Goal: Information Seeking & Learning: Learn about a topic

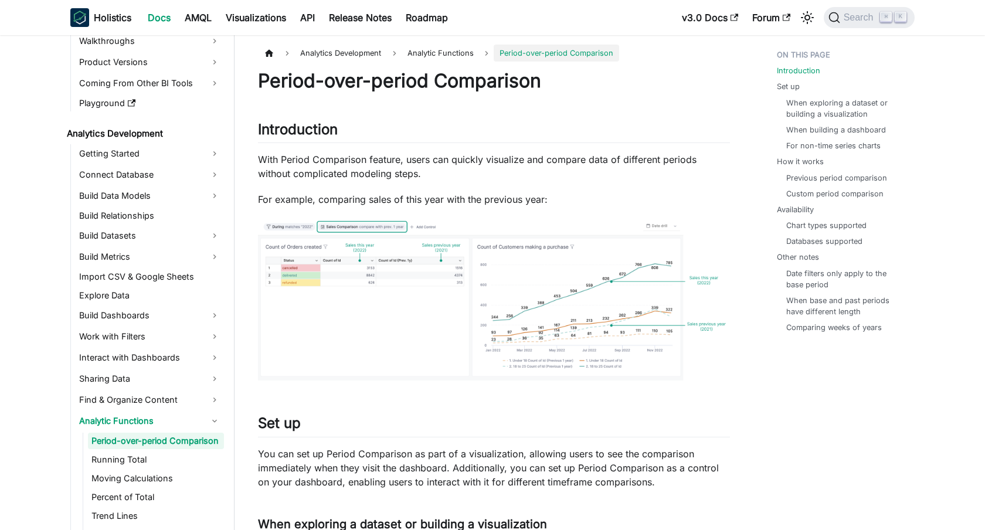
scroll to position [111, 0]
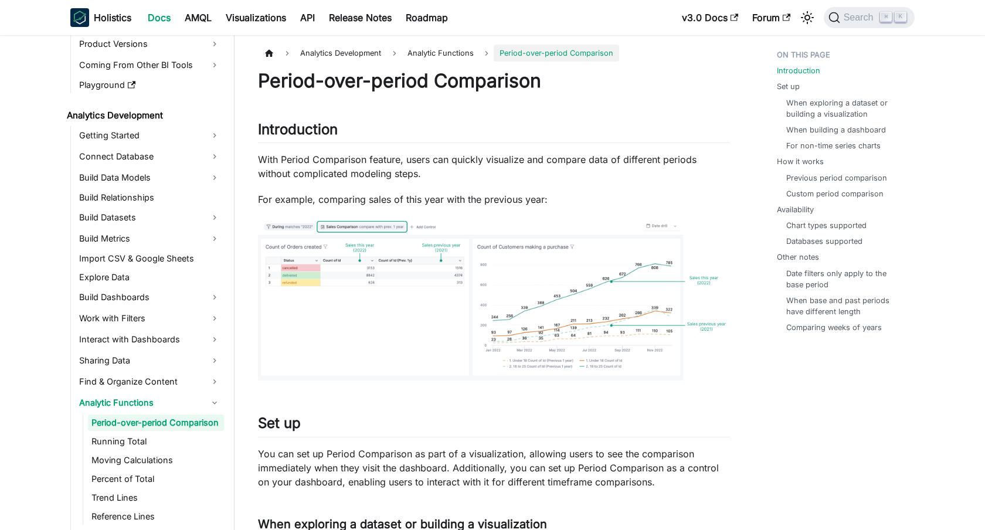
click at [371, 286] on img at bounding box center [494, 300] width 472 height 165
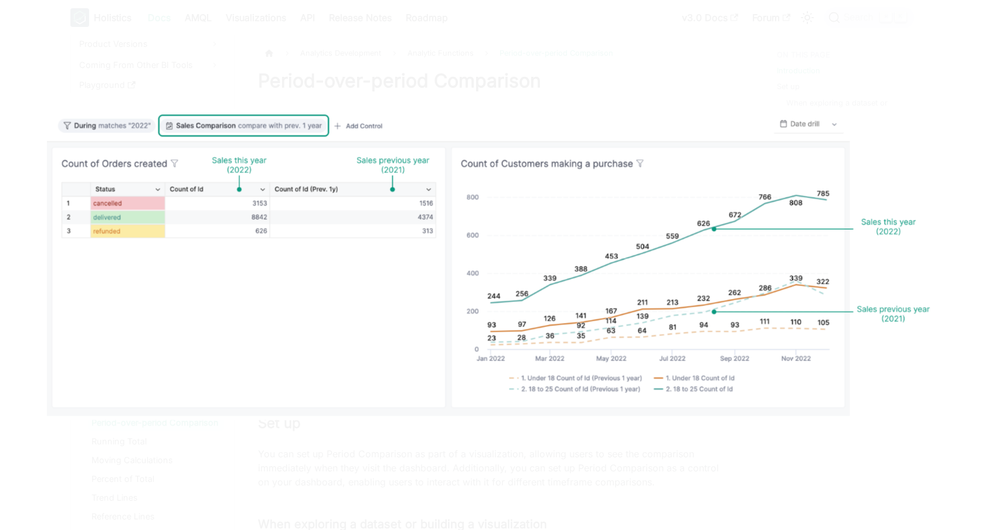
click at [551, 78] on div at bounding box center [492, 265] width 985 height 530
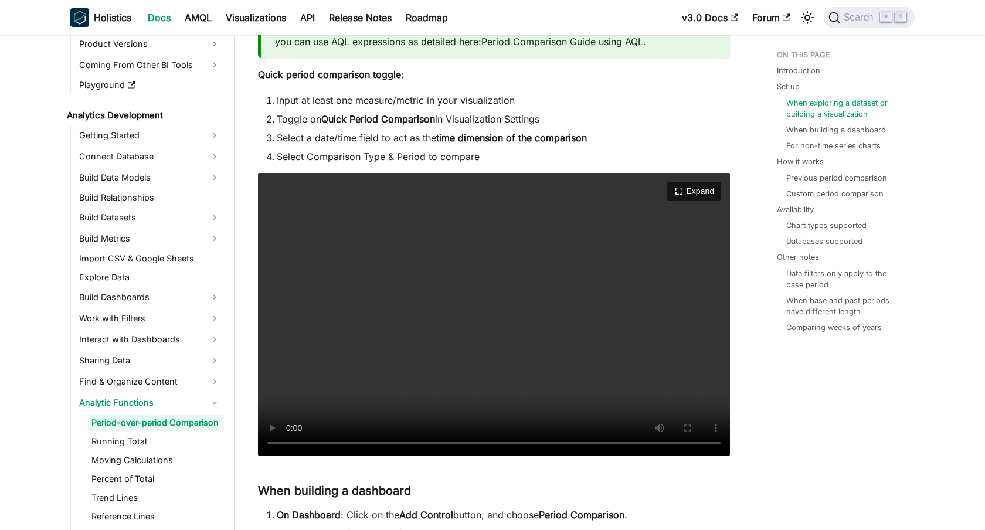
scroll to position [1605, 0]
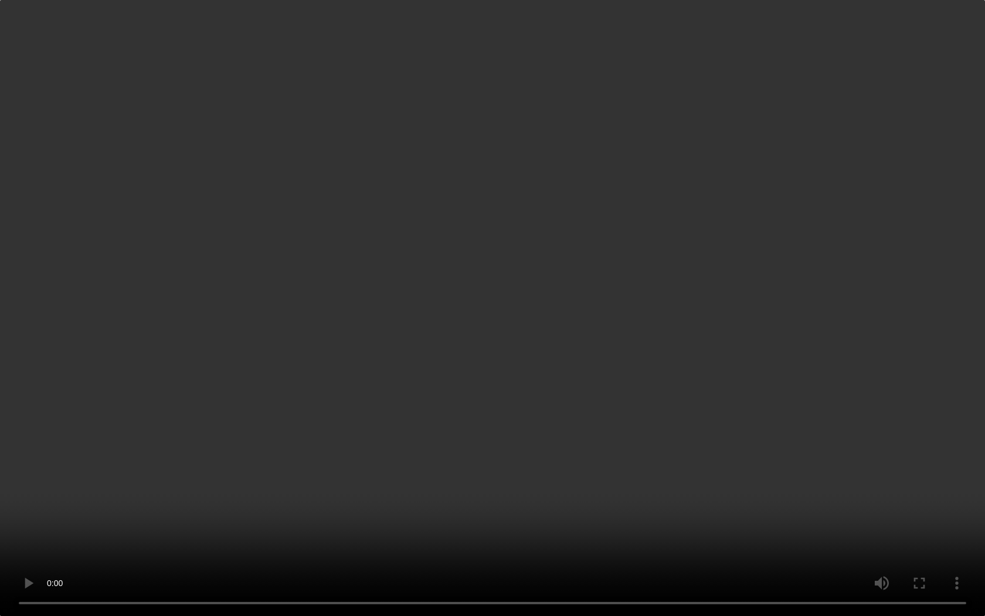
click at [181, 454] on video "Your browser does not support embedding video, but you can download it ." at bounding box center [492, 308] width 985 height 616
click at [514, 458] on video "Your browser does not support embedding video, but you can download it ." at bounding box center [492, 308] width 985 height 616
click at [384, 529] on video "Your browser does not support embedding video, but you can download it ." at bounding box center [492, 308] width 985 height 616
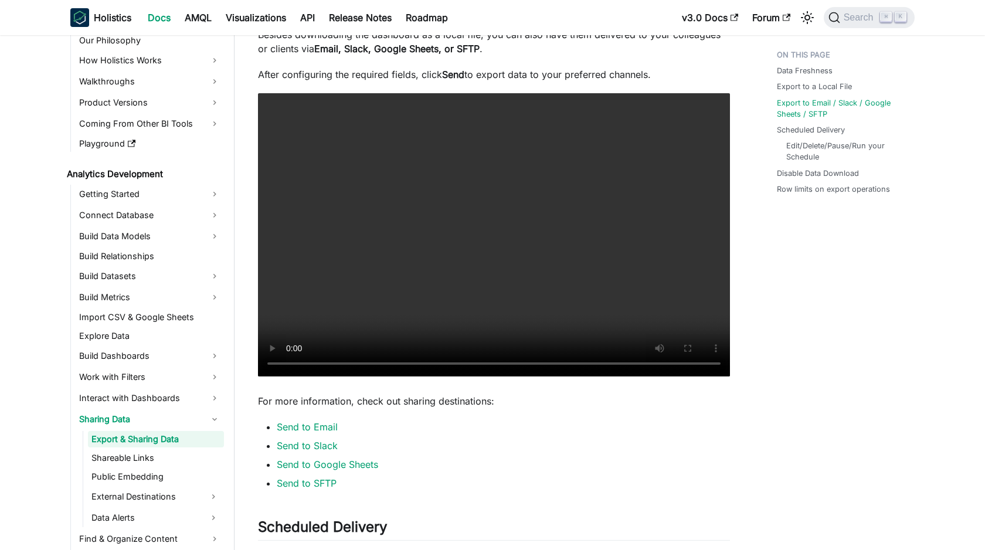
scroll to position [904, 0]
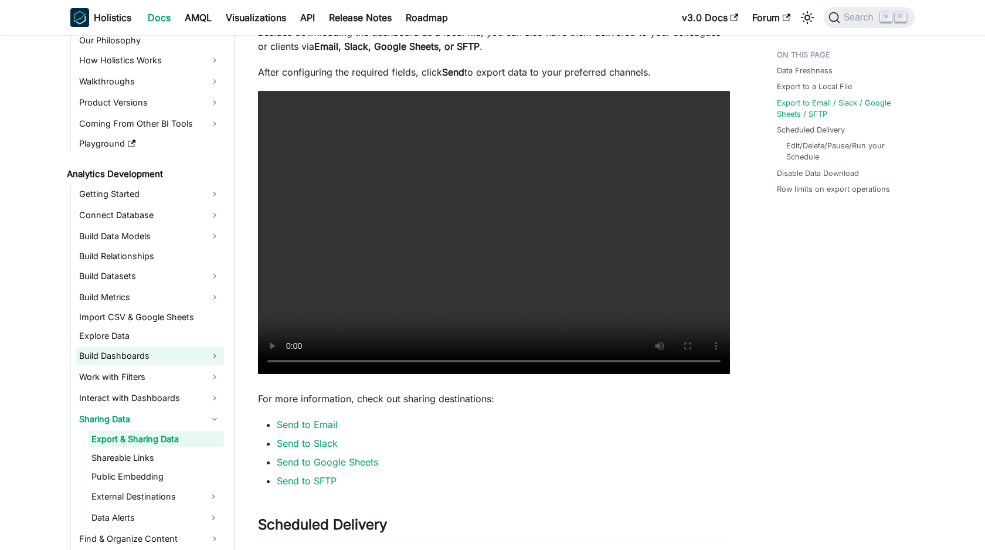
click at [104, 352] on link "Build Dashboards" at bounding box center [150, 356] width 148 height 19
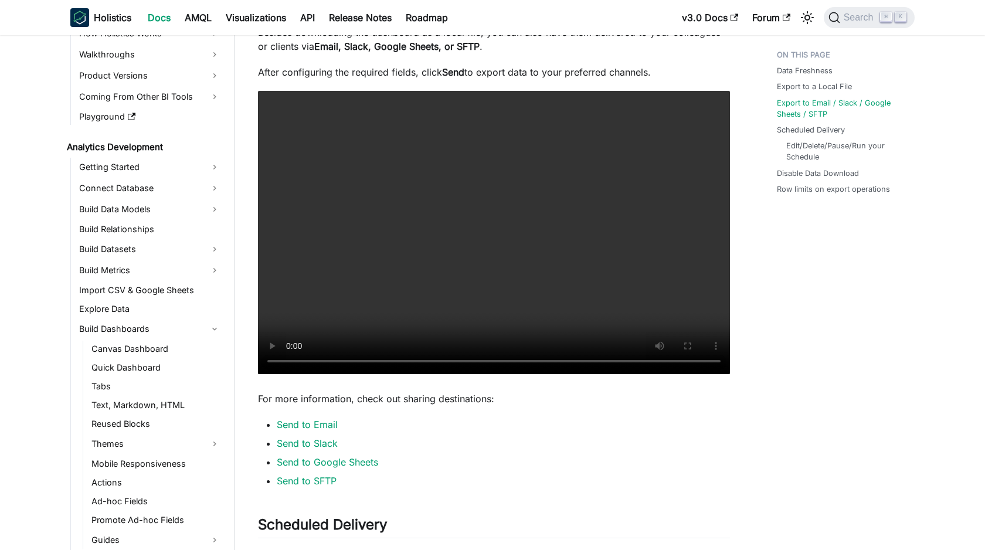
scroll to position [85, 0]
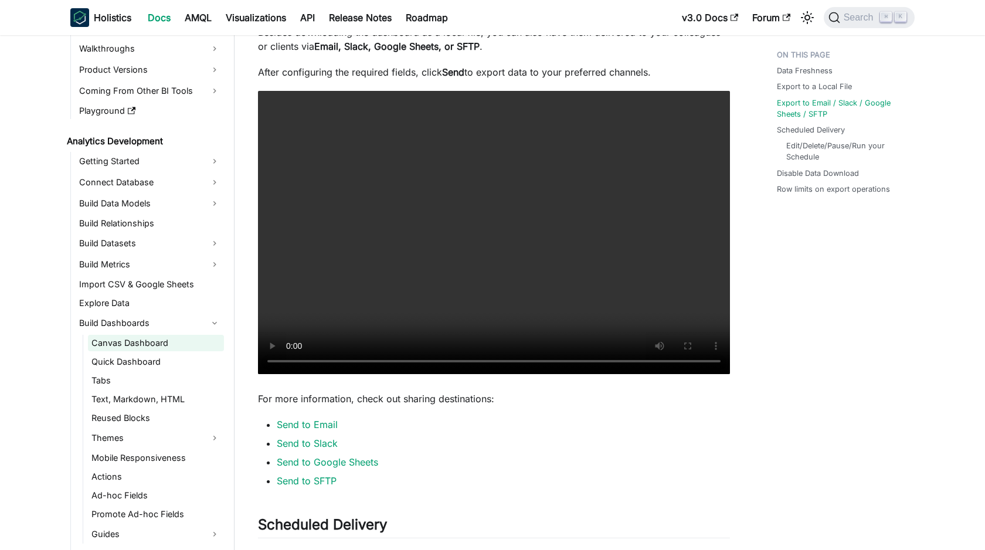
click at [116, 347] on link "Canvas Dashboard" at bounding box center [156, 343] width 136 height 16
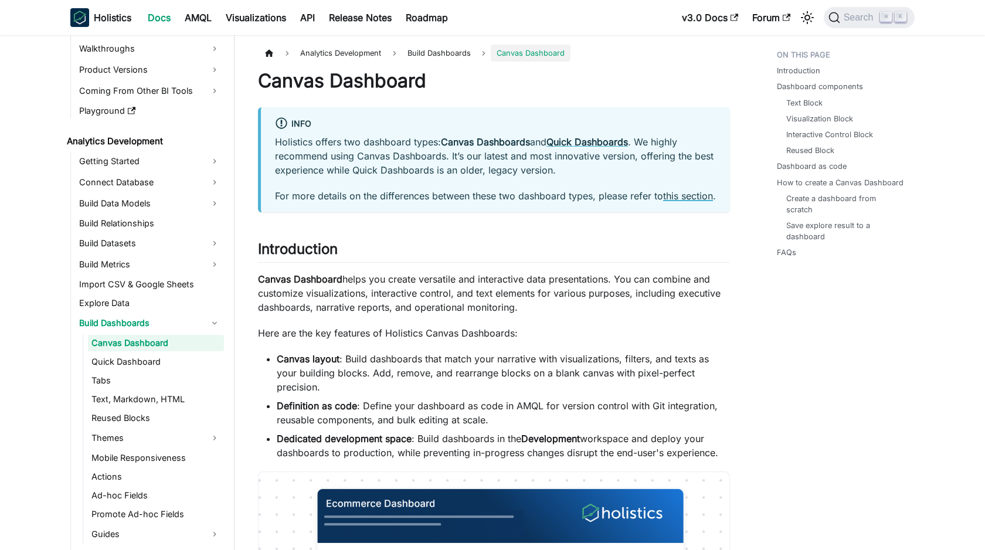
click at [670, 198] on link "this section" at bounding box center [688, 196] width 50 height 12
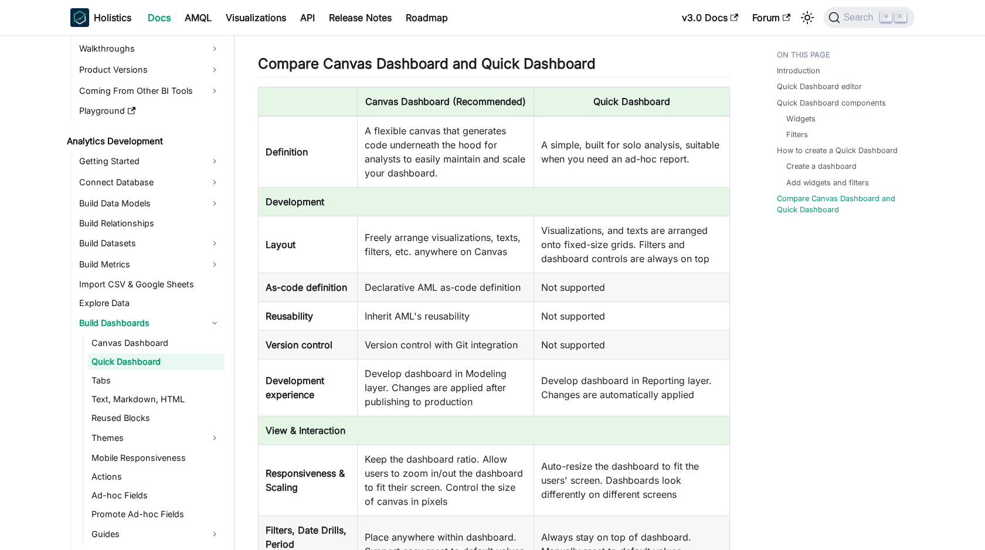
scroll to position [2929, 0]
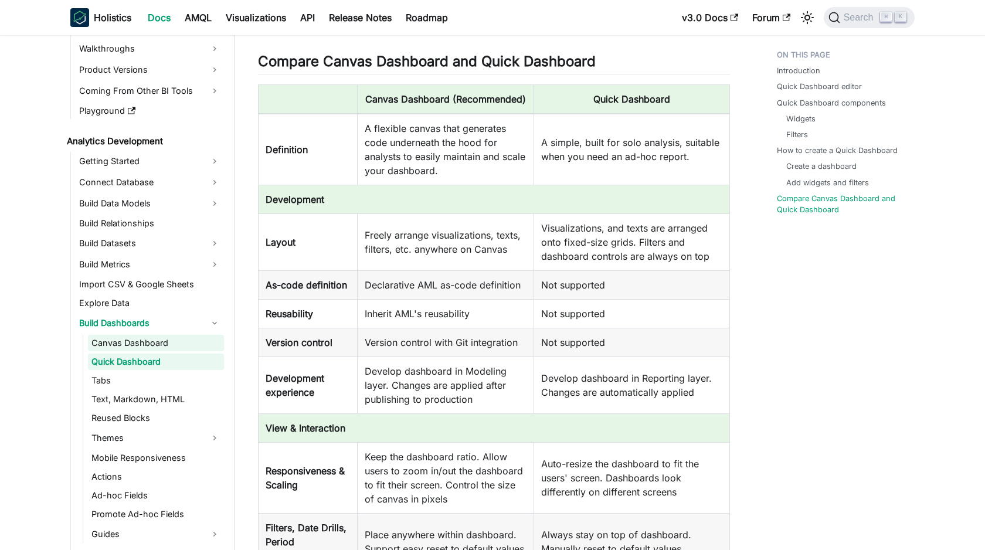
click at [169, 345] on link "Canvas Dashboard" at bounding box center [156, 343] width 136 height 16
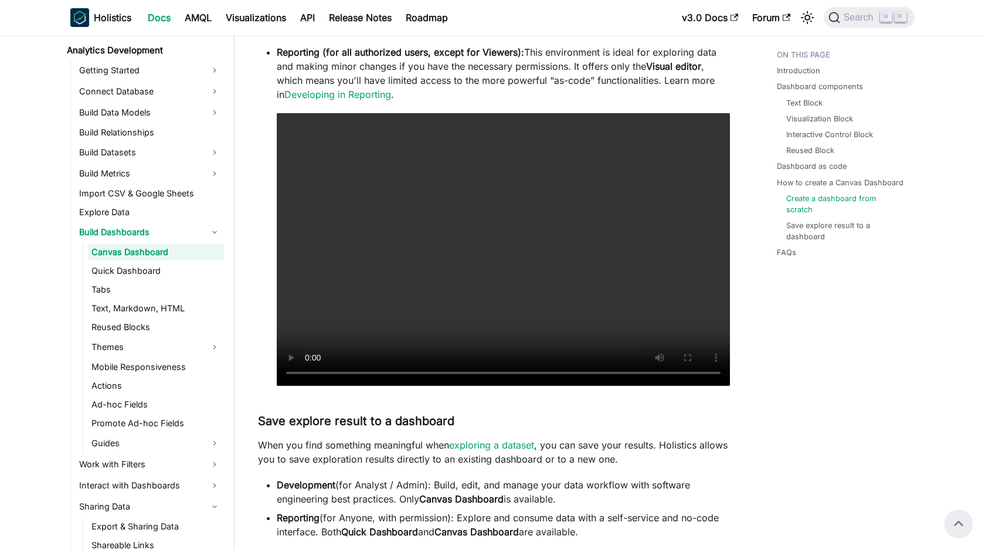
scroll to position [176, 0]
click at [113, 277] on link "Quick Dashboard" at bounding box center [156, 270] width 136 height 16
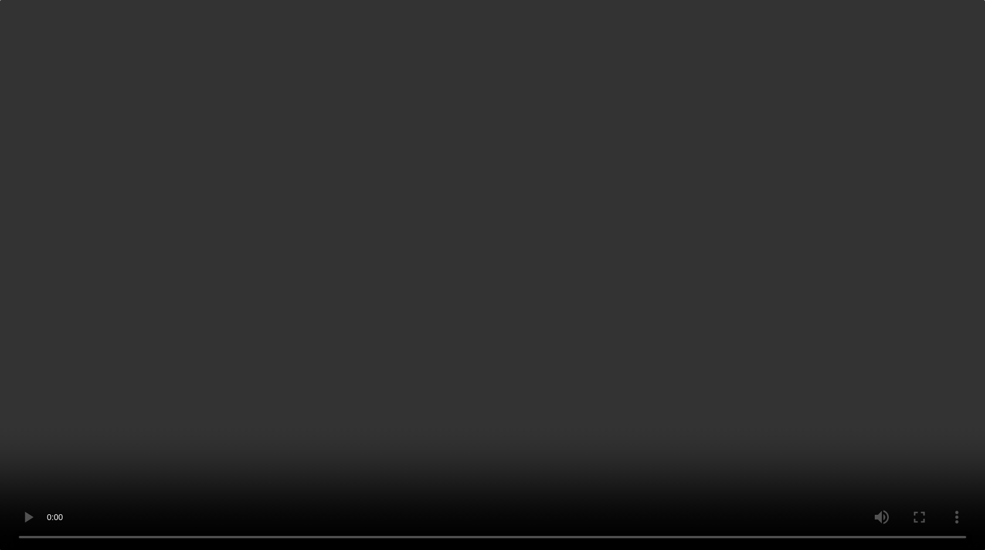
scroll to position [3539, 0]
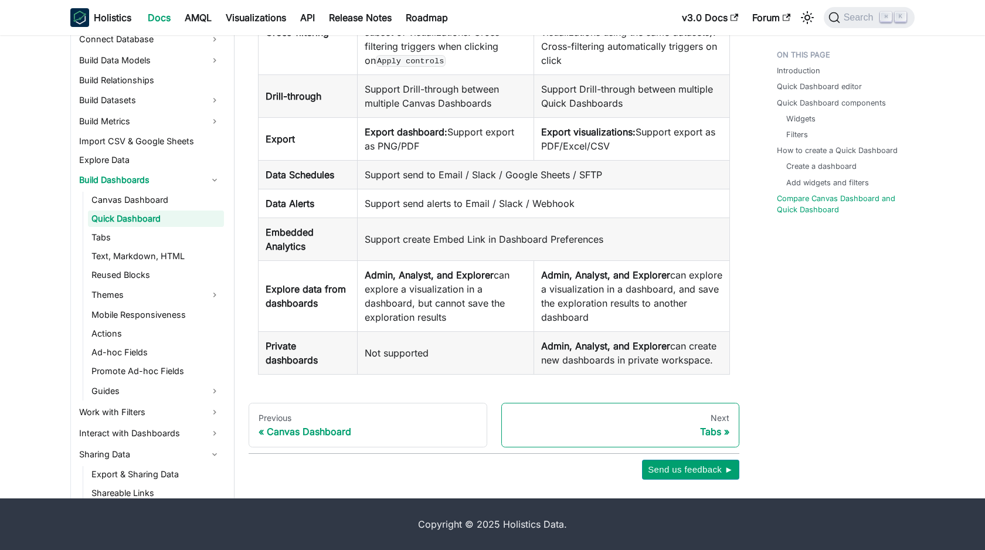
click at [697, 422] on div "Next" at bounding box center [620, 418] width 219 height 11
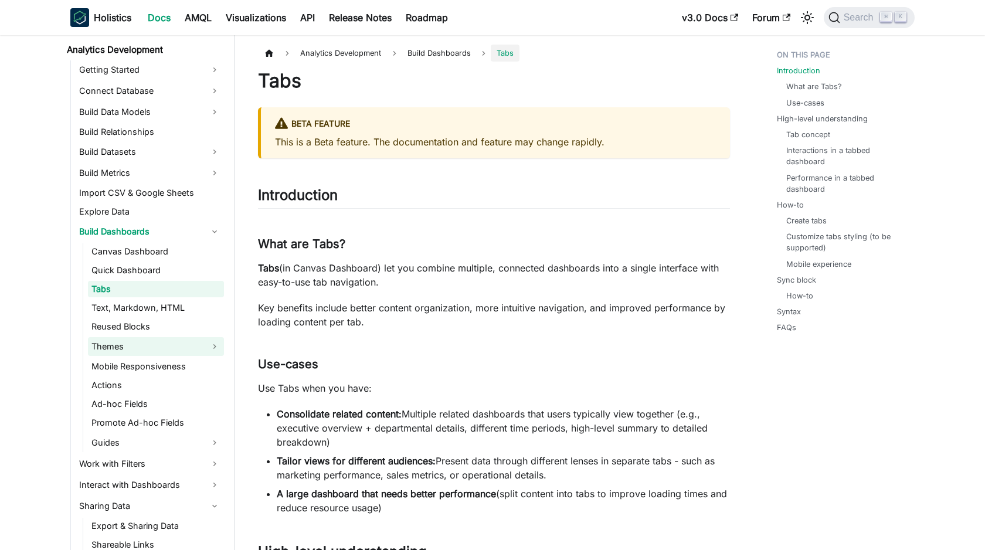
click at [153, 353] on link "Themes" at bounding box center [156, 346] width 136 height 19
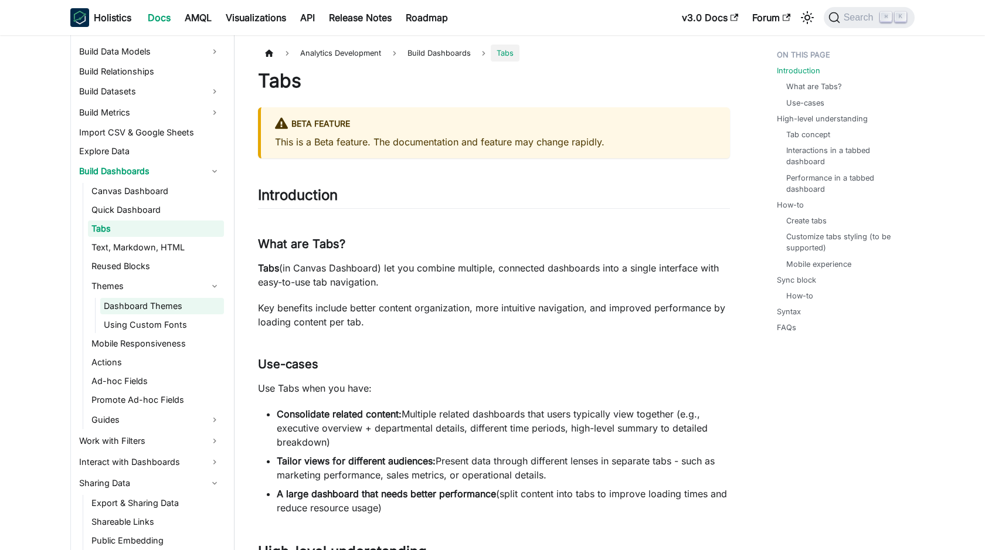
scroll to position [240, 0]
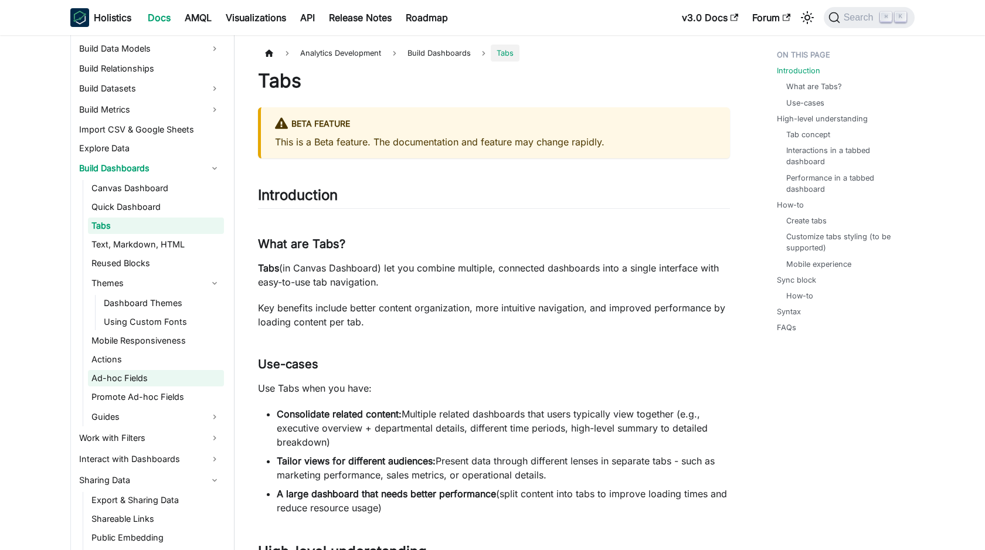
click at [155, 377] on link "Ad-hoc Fields" at bounding box center [156, 378] width 136 height 16
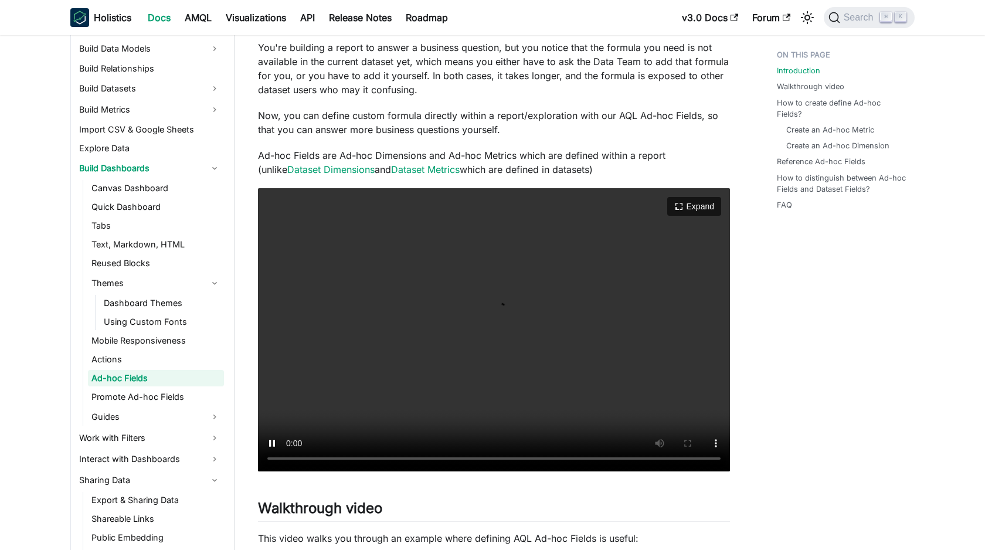
scroll to position [117, 0]
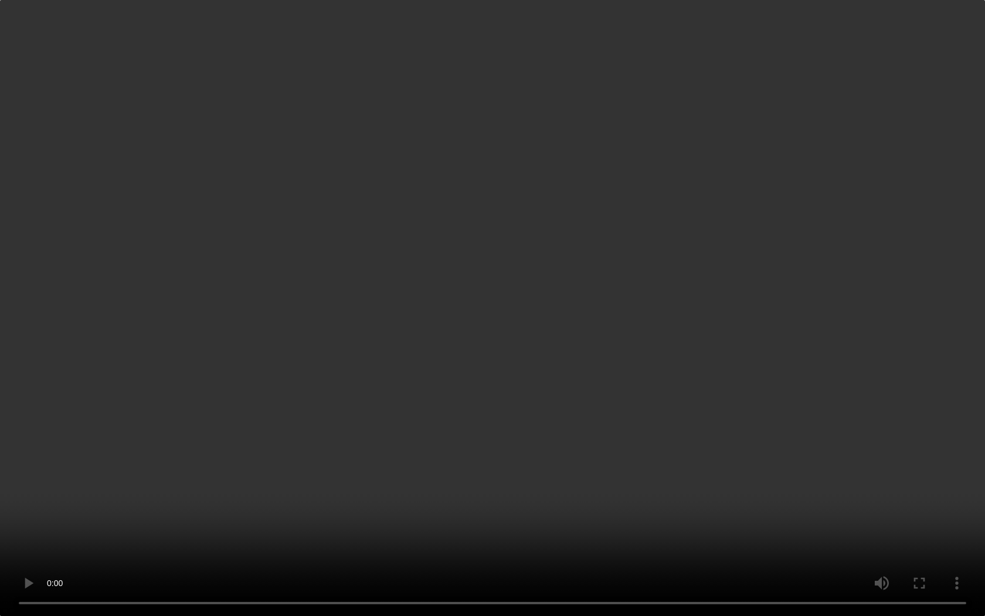
click at [45, 549] on video "Your browser does not support embedding video, but you can download it ." at bounding box center [492, 308] width 985 height 616
click at [58, 512] on video "Your browser does not support embedding video, but you can download it ." at bounding box center [492, 308] width 985 height 616
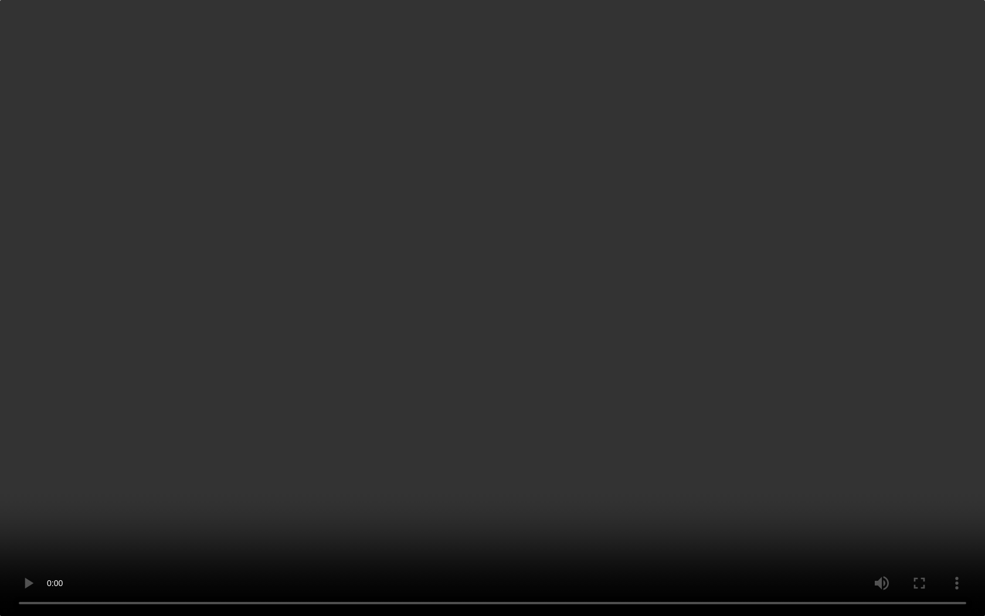
click at [87, 473] on video "Your browser does not support embedding video, but you can download it ." at bounding box center [492, 308] width 985 height 616
click at [806, 453] on video "Your browser does not support embedding video, but you can download it ." at bounding box center [492, 308] width 985 height 616
